Goal: Task Accomplishment & Management: Manage account settings

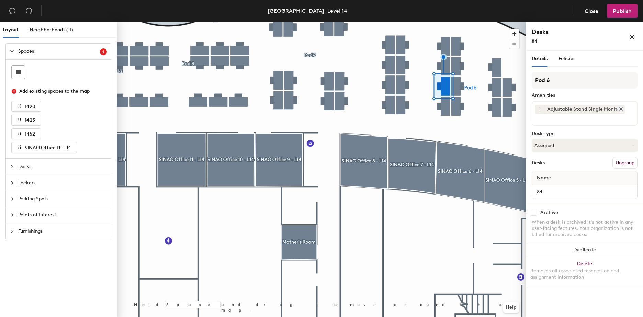
click at [618, 111] on icon at bounding box center [620, 109] width 5 height 5
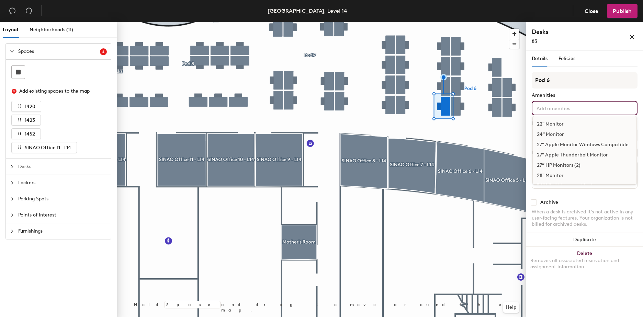
click at [609, 110] on div "22" Monitor 24" Monitor 27" Apple Monitor Windows Compatible 27" Apple Thunderb…" at bounding box center [584, 108] width 106 height 14
click at [592, 134] on div "Adjustable Stand Single Monitor" at bounding box center [585, 134] width 104 height 10
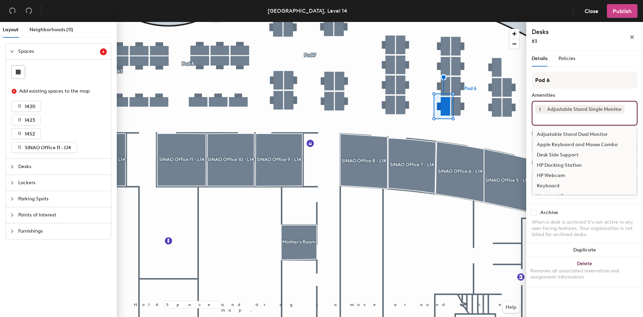
click at [619, 7] on button "Publish" at bounding box center [622, 11] width 31 height 14
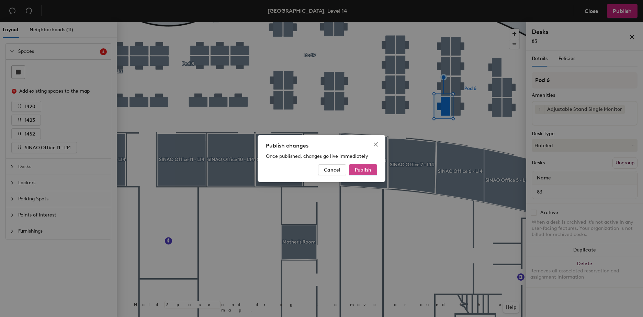
click at [366, 169] on span "Publish" at bounding box center [363, 170] width 16 height 6
